Goal: Information Seeking & Learning: Learn about a topic

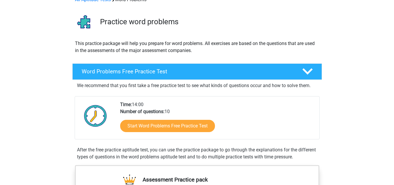
scroll to position [26, 0]
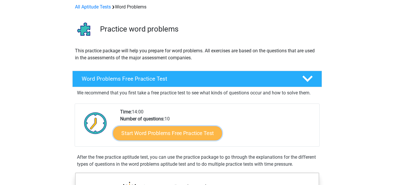
click at [151, 136] on link "Start Word Problems Free Practice Test" at bounding box center [167, 133] width 109 height 14
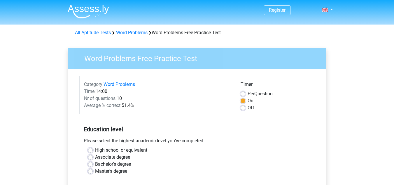
click at [124, 150] on label "High school or equivalent" at bounding box center [121, 149] width 52 height 7
click at [93, 150] on input "High school or equivalent" at bounding box center [90, 149] width 5 height 6
radio input "true"
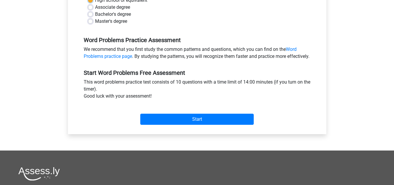
scroll to position [174, 0]
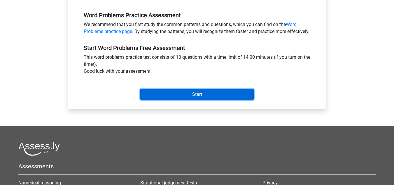
click at [183, 98] on input "Start" at bounding box center [196, 94] width 113 height 11
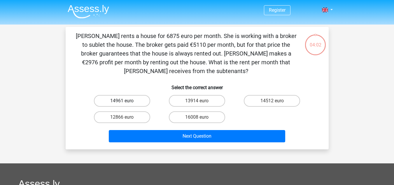
click at [121, 95] on label "14961 euro" at bounding box center [122, 101] width 56 height 12
click at [122, 101] on input "14961 euro" at bounding box center [124, 103] width 4 height 4
radio input "true"
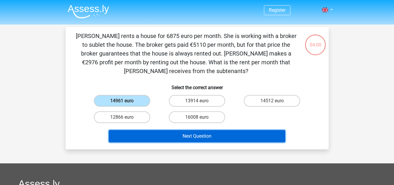
click at [209, 130] on button "Next Question" at bounding box center [197, 136] width 176 height 12
